Goal: Task Accomplishment & Management: Manage account settings

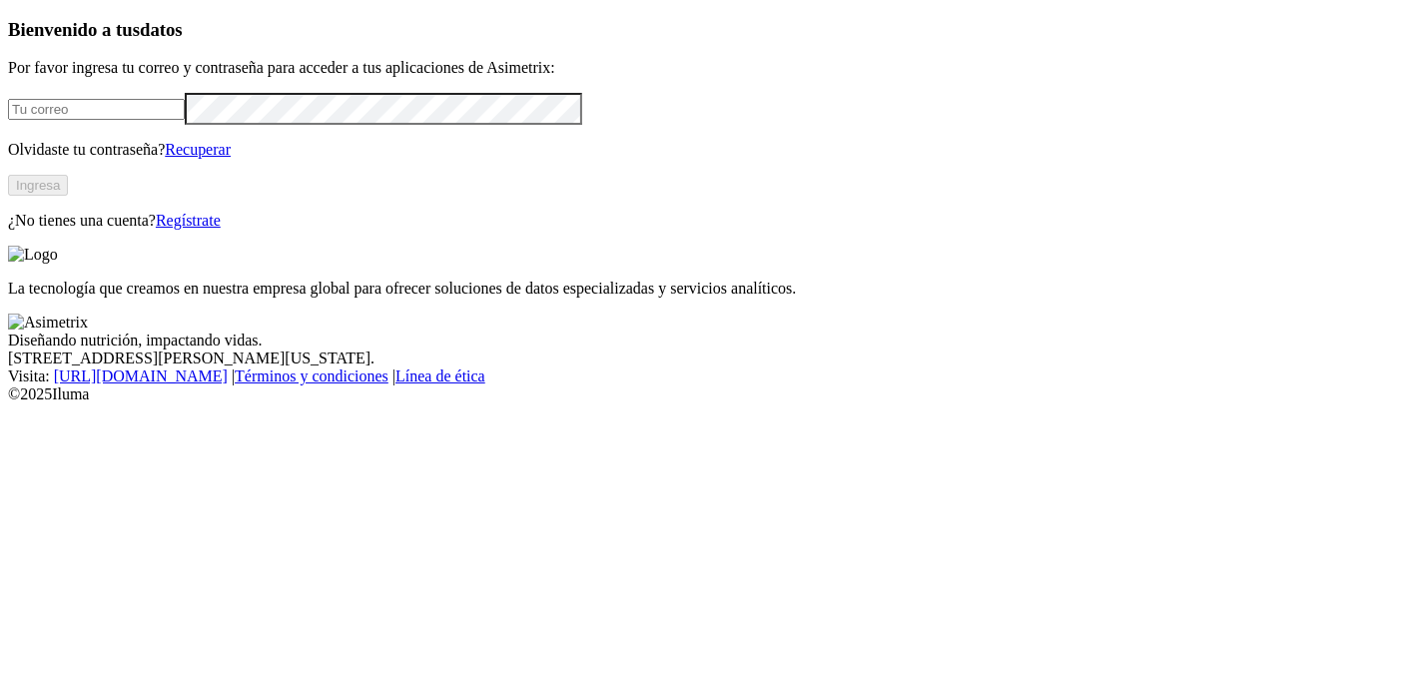
click at [305, 125] on form at bounding box center [710, 109] width 1404 height 32
click at [185, 120] on input "email" at bounding box center [96, 109] width 177 height 21
type input "[PERSON_NAME][EMAIL_ADDRESS][PERSON_NAME][DOMAIN_NAME]"
click input "submit" at bounding box center [0, 0] width 0 height 0
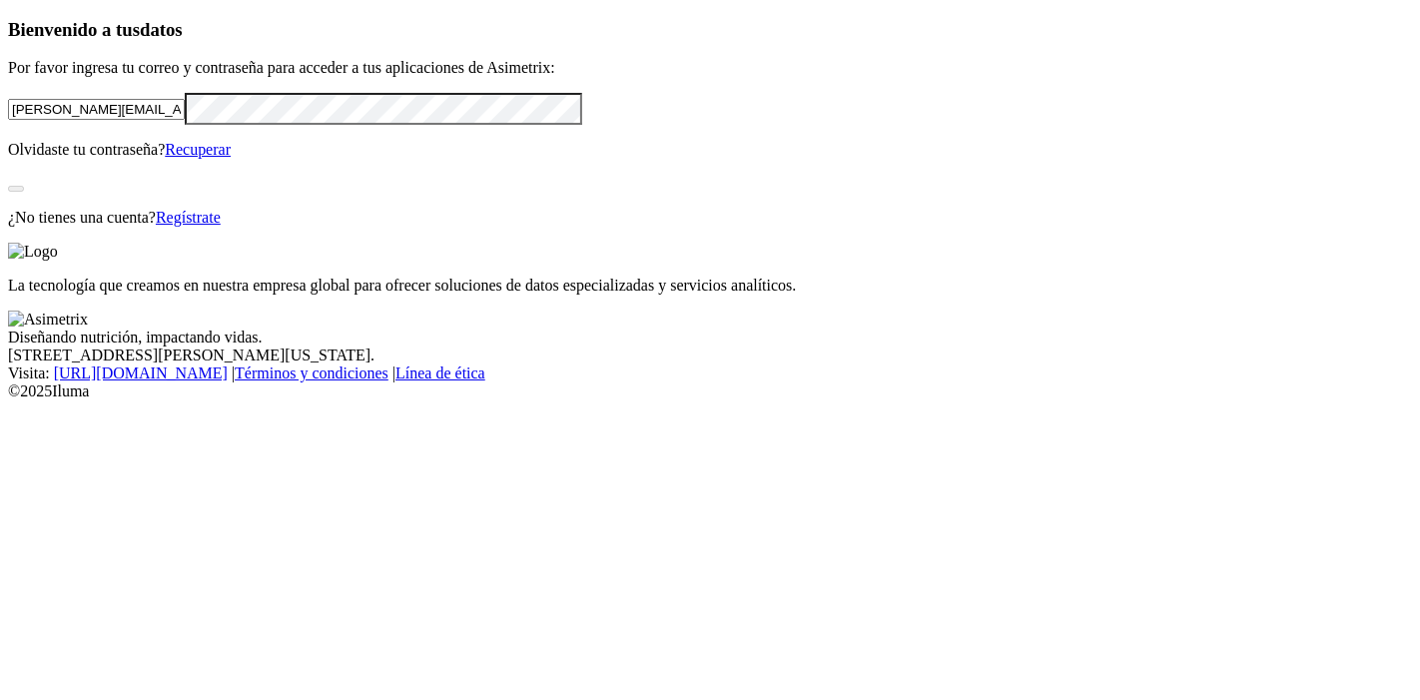
click at [157, 227] on div "Bienvenido a tus datos Por favor ingresa tu correo y contraseña para acceder a …" at bounding box center [710, 123] width 1404 height 208
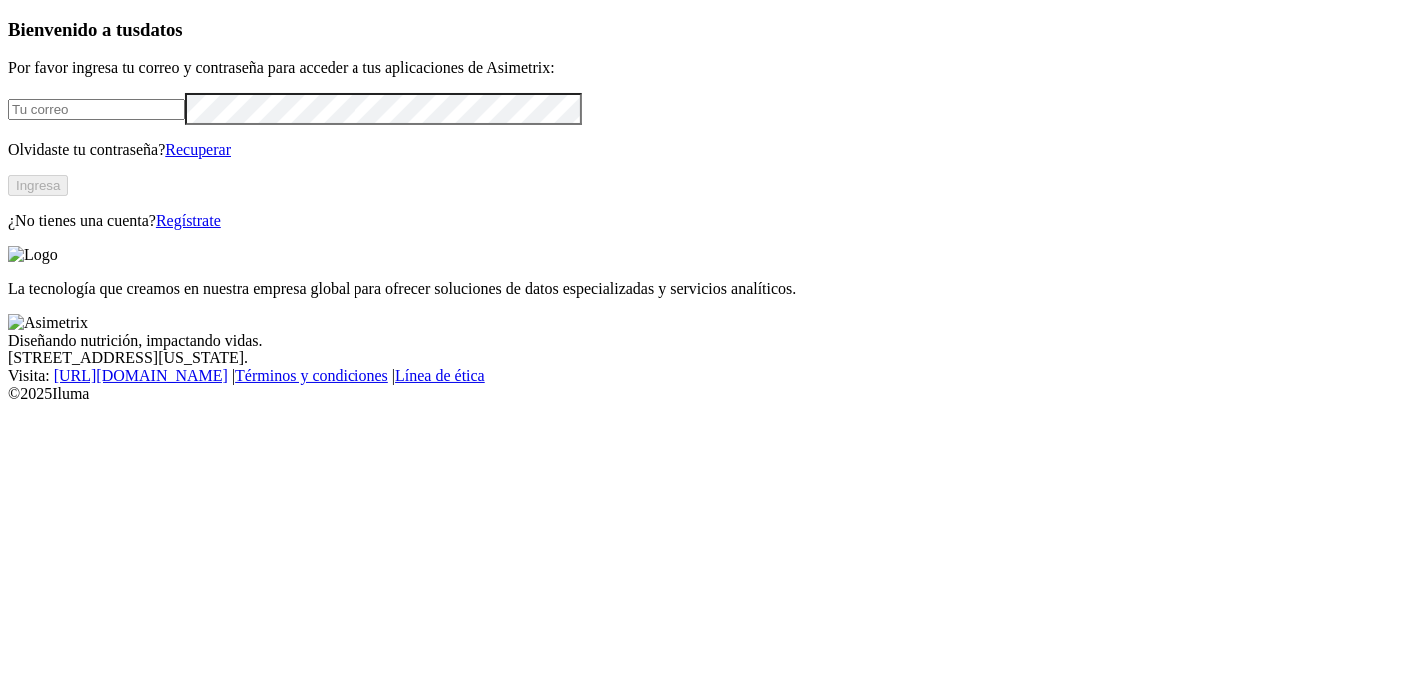
click at [185, 120] on input "email" at bounding box center [96, 109] width 177 height 21
